Goal: Navigation & Orientation: Find specific page/section

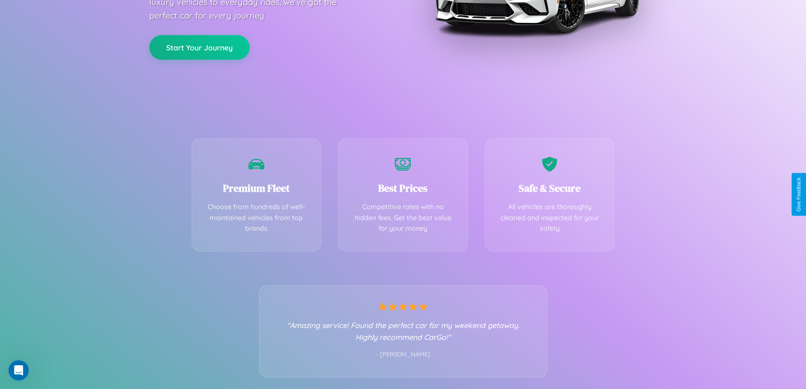
scroll to position [167, 0]
click at [403, 194] on div "Best Prices Competitive rates with no hidden fees. Get the best value for your …" at bounding box center [403, 192] width 130 height 113
click at [199, 46] on button "Start Your Journey" at bounding box center [199, 46] width 100 height 25
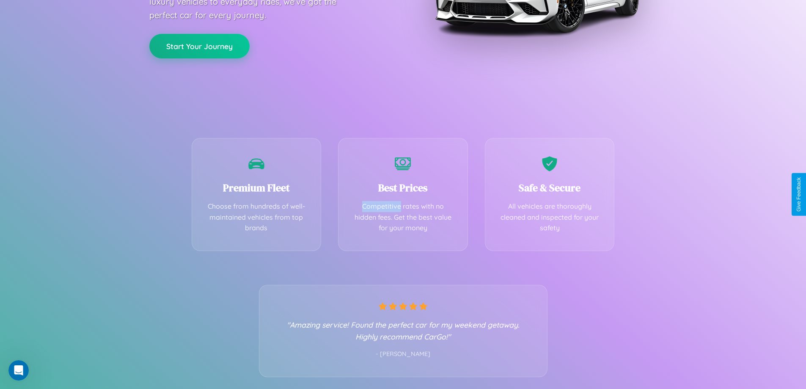
click at [199, 46] on button "Start Your Journey" at bounding box center [199, 46] width 100 height 25
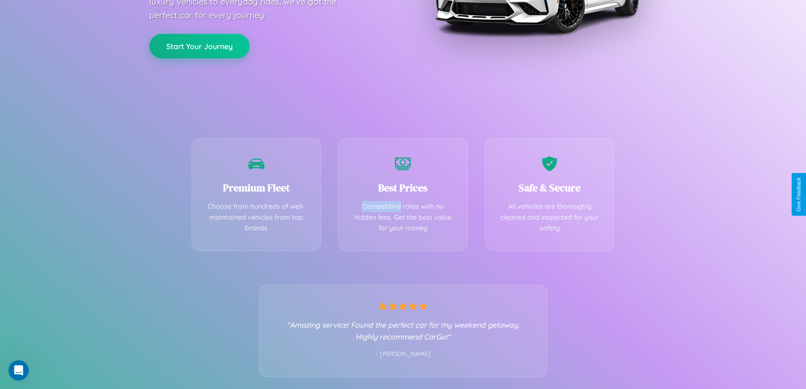
click at [199, 46] on button "Start Your Journey" at bounding box center [199, 46] width 100 height 25
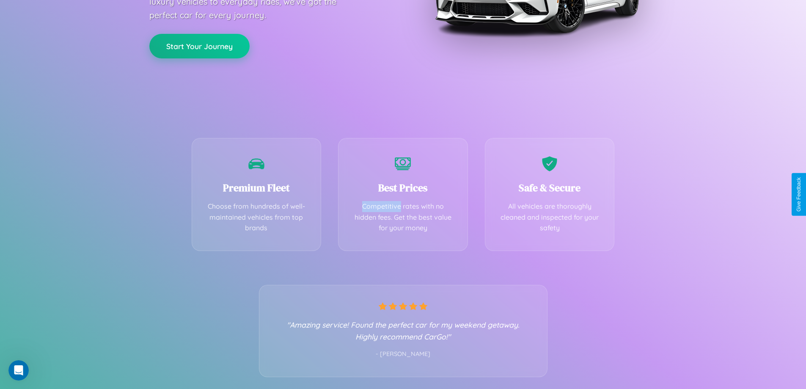
click at [199, 46] on button "Start Your Journey" at bounding box center [199, 46] width 100 height 25
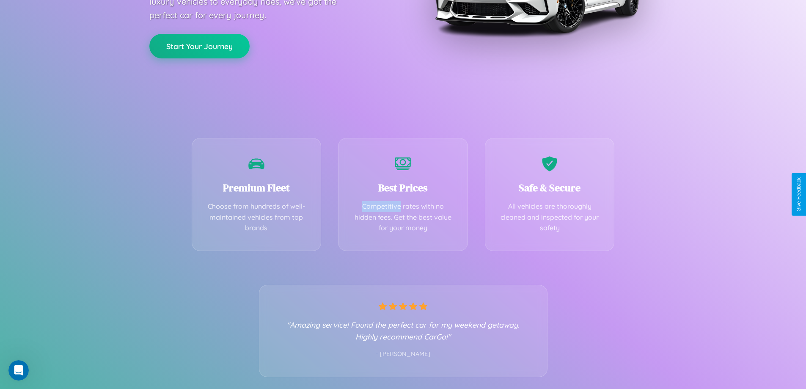
click at [199, 46] on button "Start Your Journey" at bounding box center [199, 46] width 100 height 25
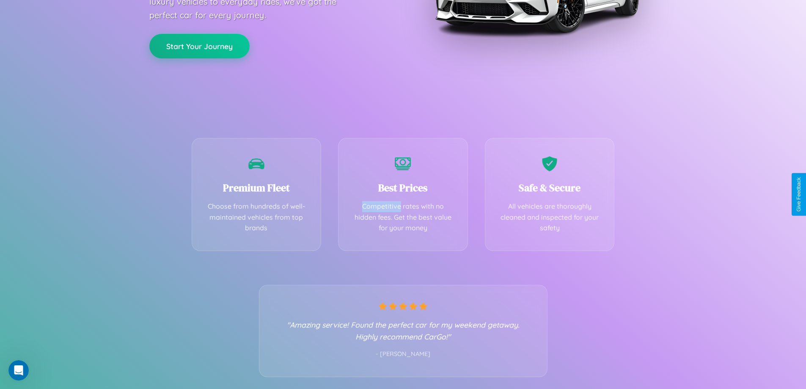
click at [199, 46] on button "Start Your Journey" at bounding box center [199, 46] width 100 height 25
